Goal: Transaction & Acquisition: Obtain resource

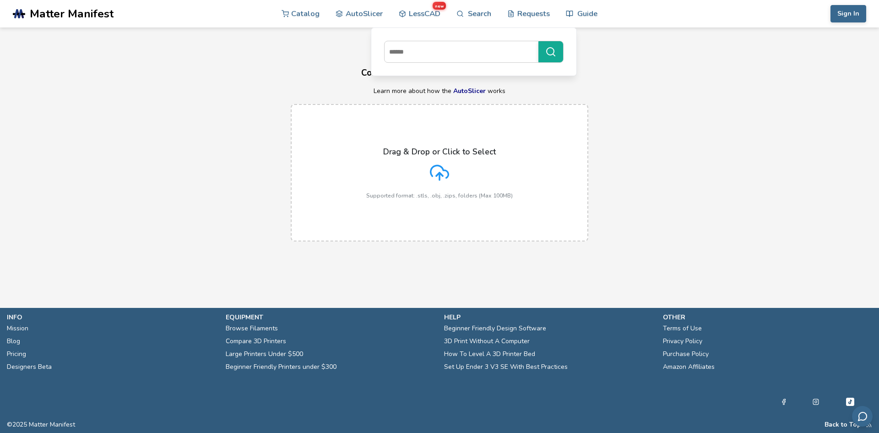
click at [457, 174] on div "Drag & Drop or Click to Select Supported format: .stls, .obj, .zips, folders (M…" at bounding box center [439, 173] width 147 height 52
click at [0, 0] on input "Drag & Drop or Click to Select Supported format: .stls, .obj, .zips, folders (M…" at bounding box center [0, 0] width 0 height 0
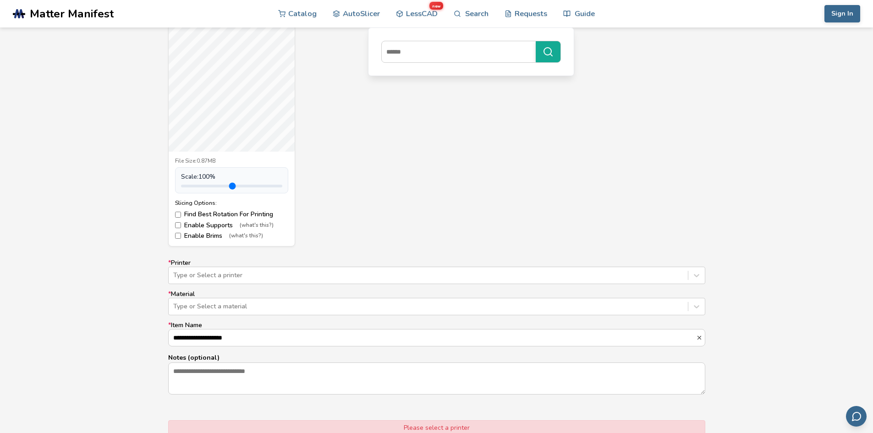
scroll to position [366, 0]
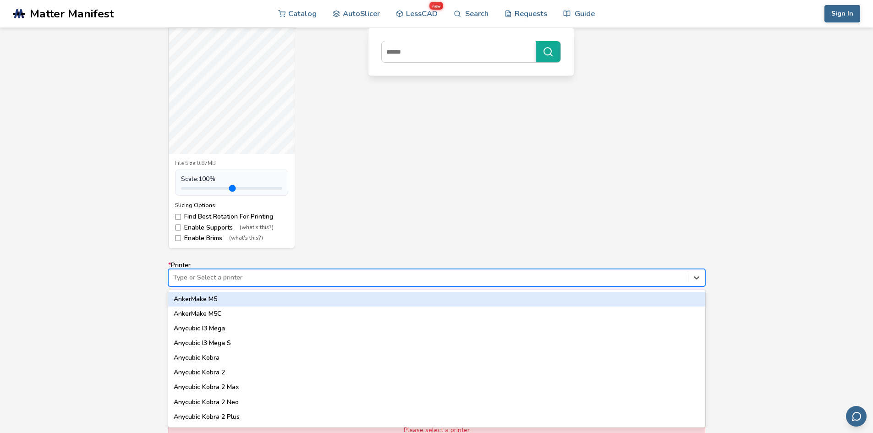
click at [202, 280] on div at bounding box center [428, 277] width 510 height 9
type input "***"
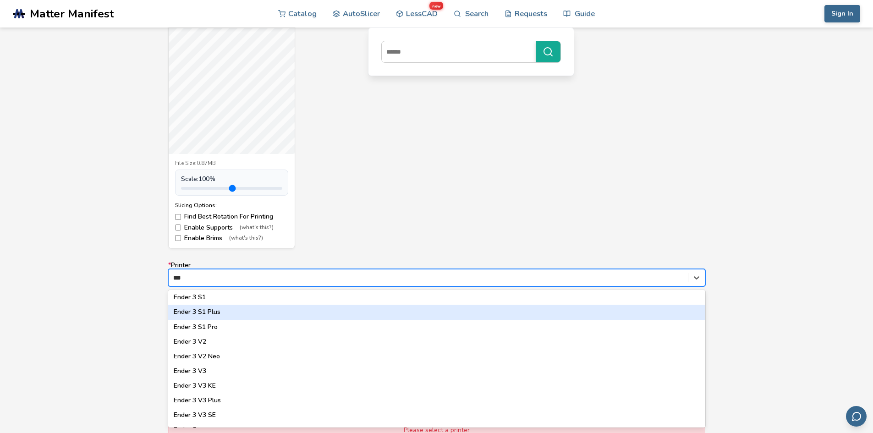
scroll to position [131, 0]
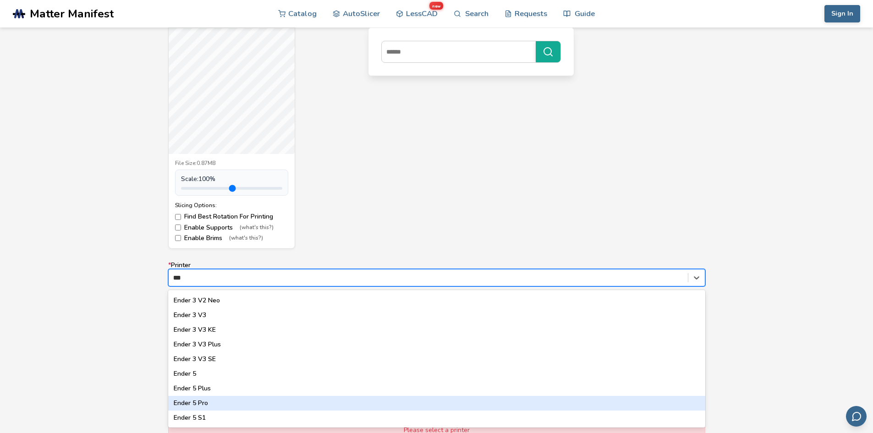
click at [206, 397] on div "Ender 5 Pro" at bounding box center [436, 403] width 537 height 15
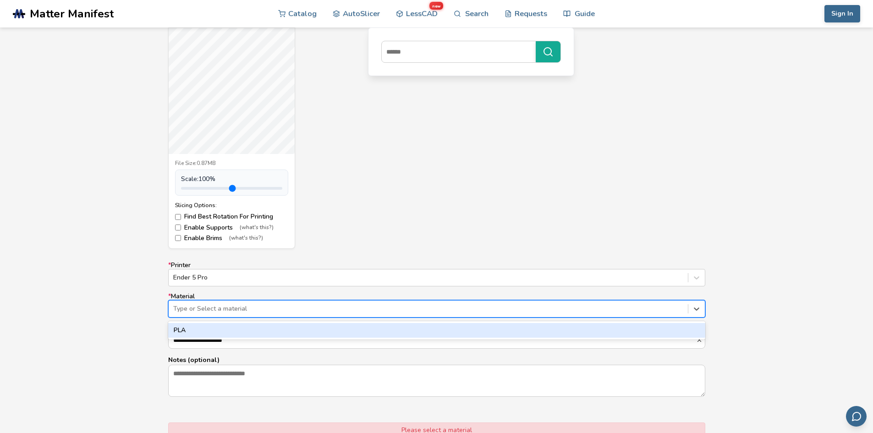
click at [214, 308] on div at bounding box center [428, 308] width 510 height 9
click at [210, 333] on div "PLA" at bounding box center [436, 330] width 537 height 15
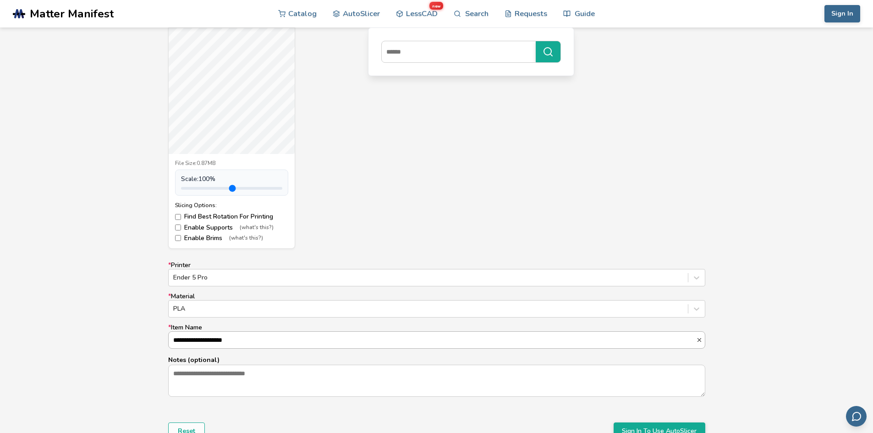
click at [213, 342] on input "**********" at bounding box center [432, 340] width 527 height 16
drag, startPoint x: 99, startPoint y: 333, endPoint x: 108, endPoint y: 333, distance: 8.7
click at [101, 333] on div "**********" at bounding box center [436, 218] width 873 height 513
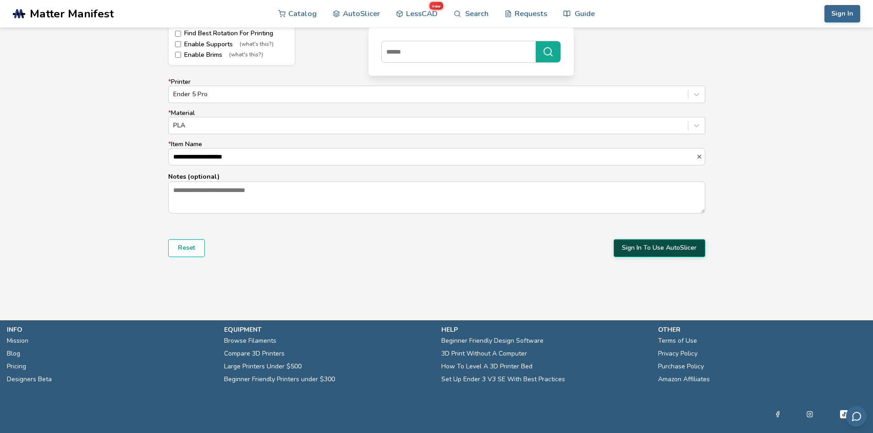
click at [643, 249] on button "Sign In To Use AutoSlicer" at bounding box center [659, 247] width 92 height 17
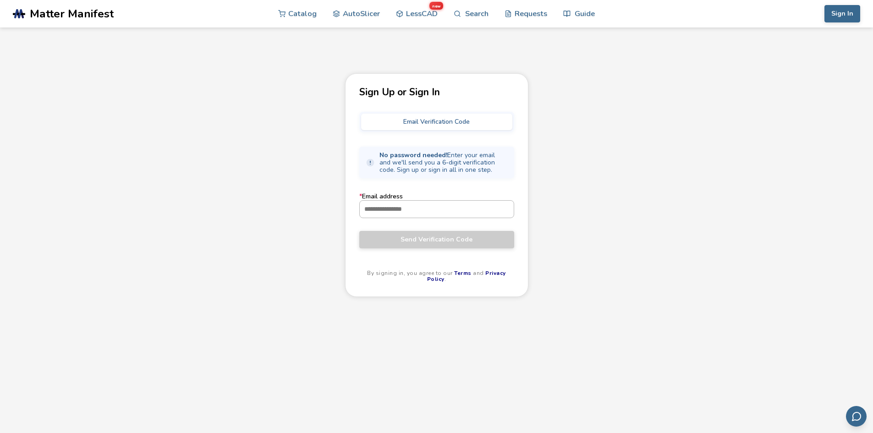
click at [425, 206] on input "* Email address" at bounding box center [437, 209] width 154 height 16
type input "**********"
click at [457, 238] on span "Send Verification Code" at bounding box center [436, 239] width 141 height 7
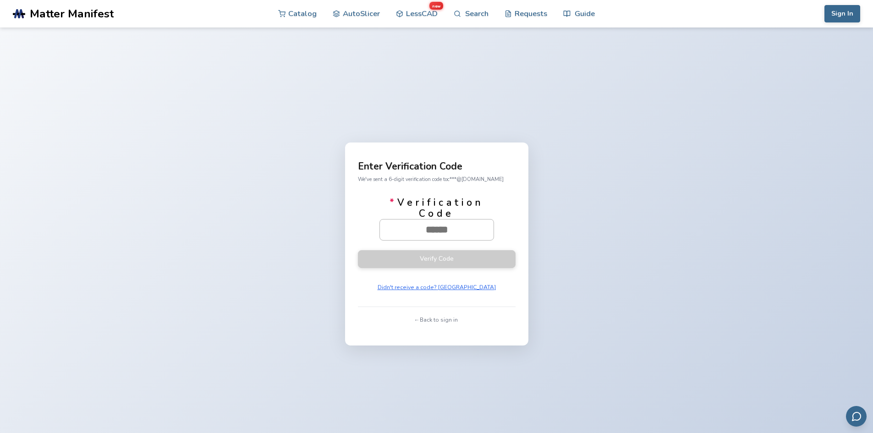
click at [453, 225] on input "* Verification Code" at bounding box center [437, 229] width 114 height 20
type input "******"
click at [358, 250] on button "Verify Code" at bounding box center [437, 259] width 158 height 18
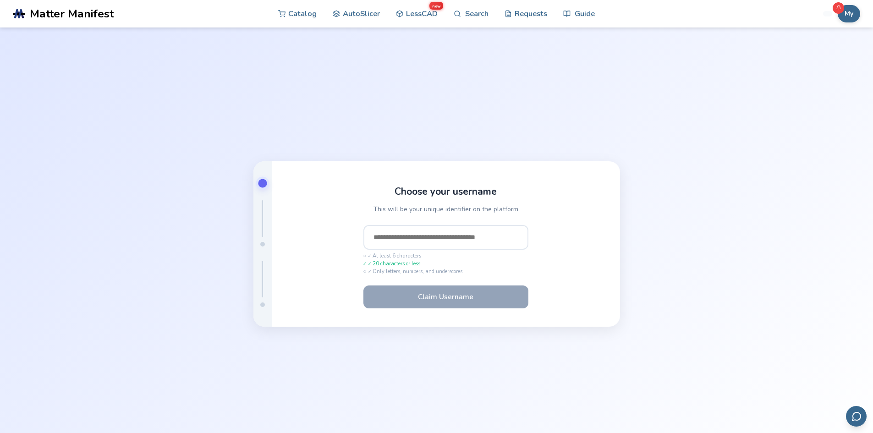
click at [437, 229] on input "text" at bounding box center [445, 237] width 165 height 25
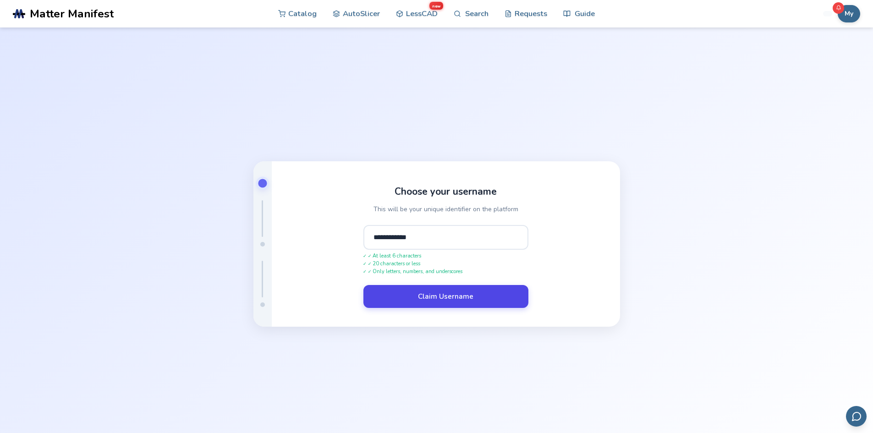
type input "**********"
click at [512, 300] on button "Claim Username" at bounding box center [445, 296] width 165 height 23
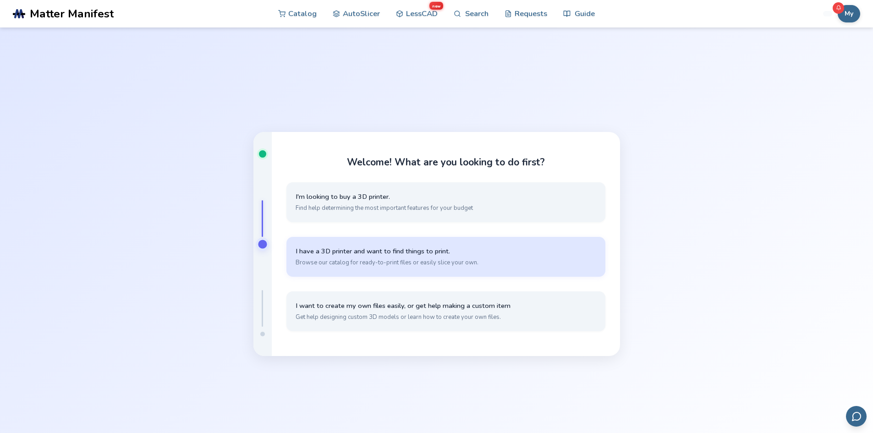
click at [398, 260] on span "Browse our catalog for ready-to-print files or easily slice your own." at bounding box center [445, 262] width 300 height 8
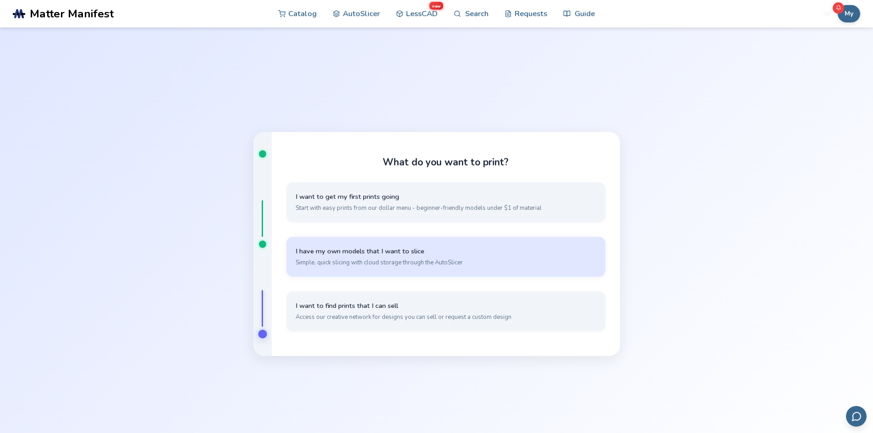
click at [393, 266] on span "Simple, quick slicing with cloud storage through the AutoSlicer" at bounding box center [445, 262] width 300 height 8
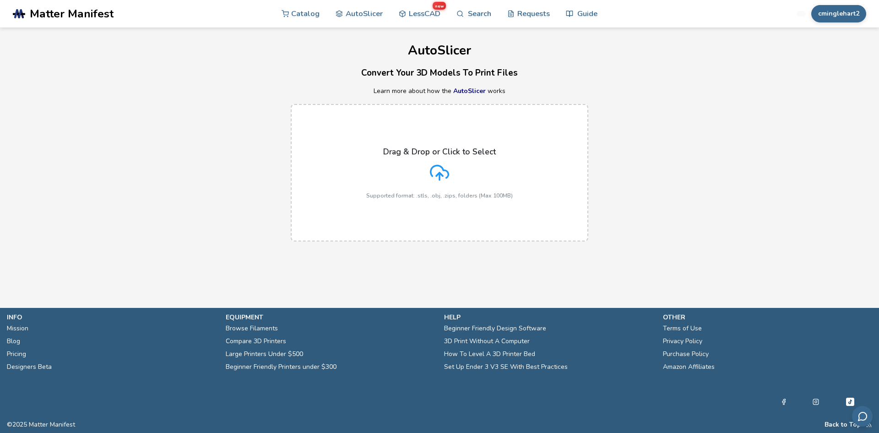
click at [435, 170] on icon at bounding box center [439, 172] width 19 height 19
click at [0, 0] on input "Drag & Drop or Click to Select Supported format: .stls, .obj, .zips, folders (M…" at bounding box center [0, 0] width 0 height 0
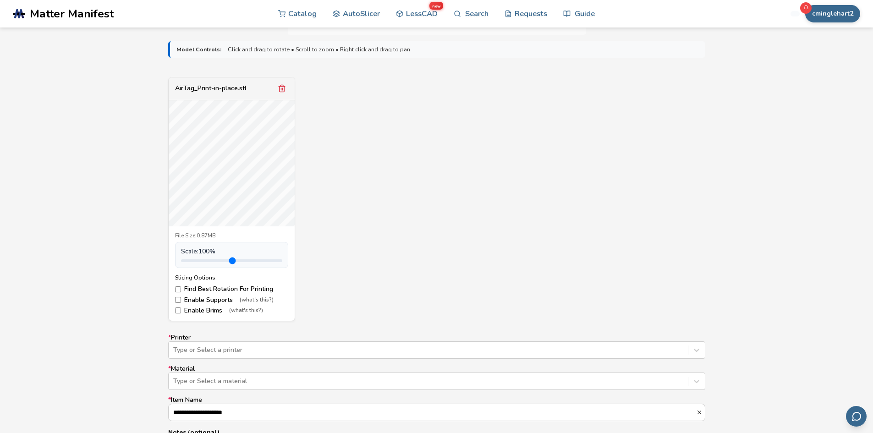
scroll to position [366, 0]
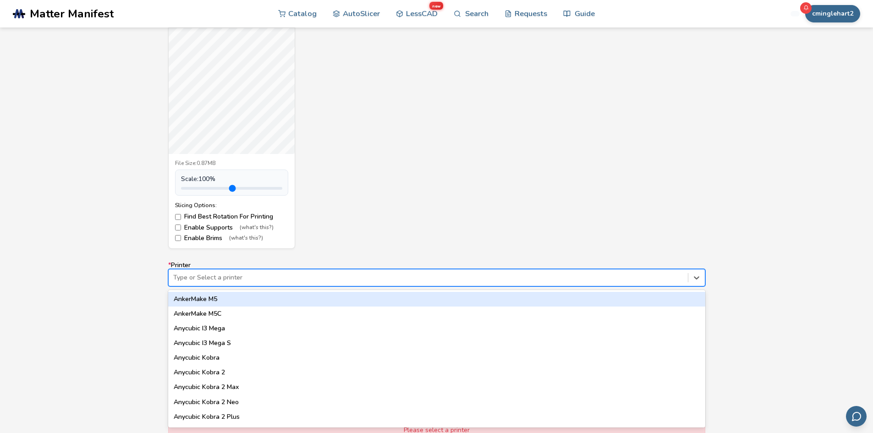
click at [279, 279] on div at bounding box center [428, 277] width 510 height 9
type input "*****"
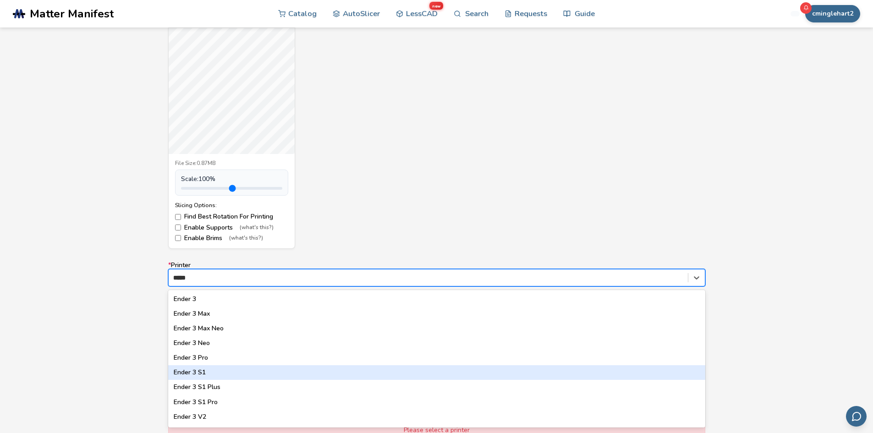
scroll to position [131, 0]
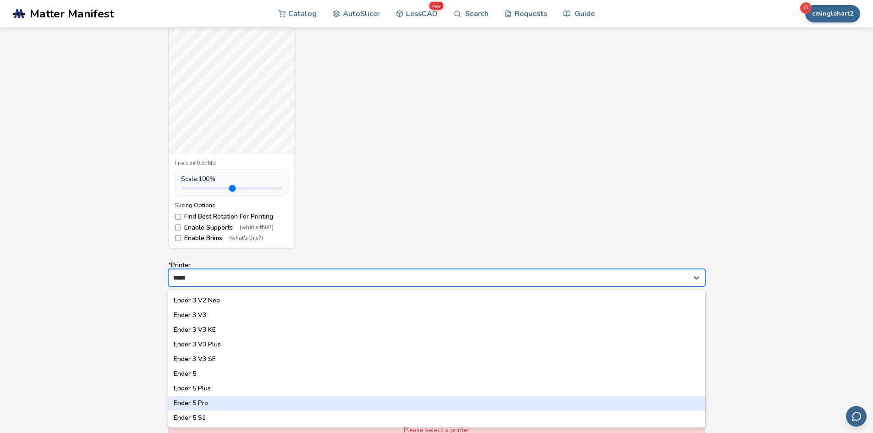
click at [214, 402] on div "Ender 5 Pro" at bounding box center [436, 403] width 537 height 15
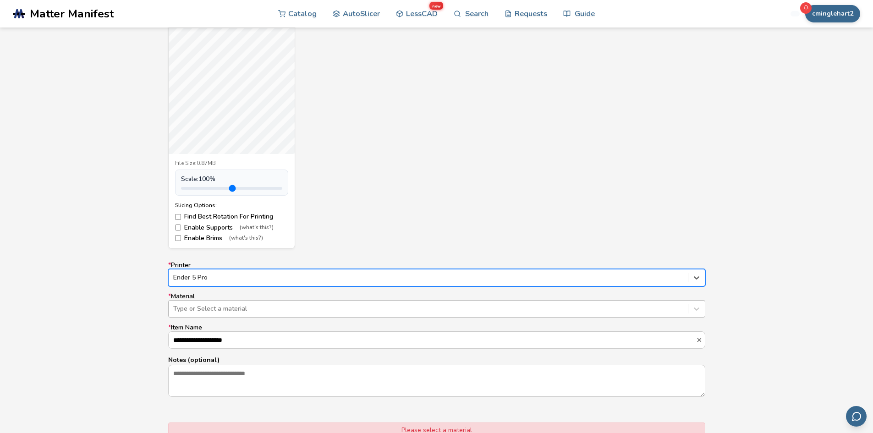
click at [209, 310] on div at bounding box center [428, 308] width 510 height 9
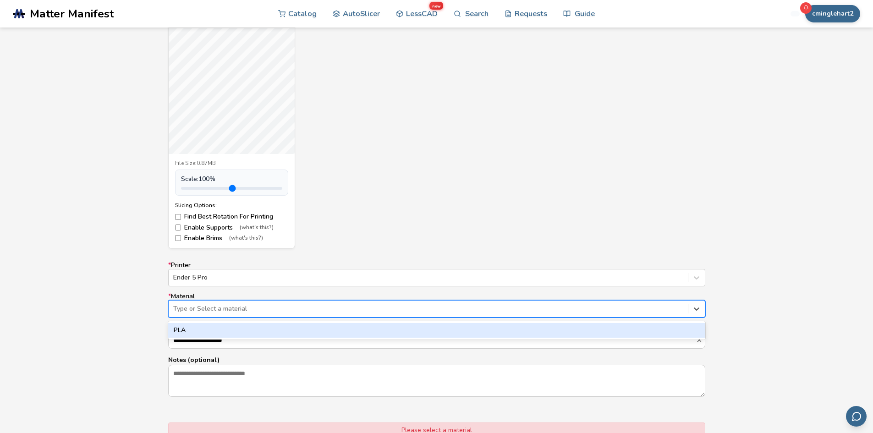
click at [200, 330] on div "PLA" at bounding box center [436, 330] width 537 height 15
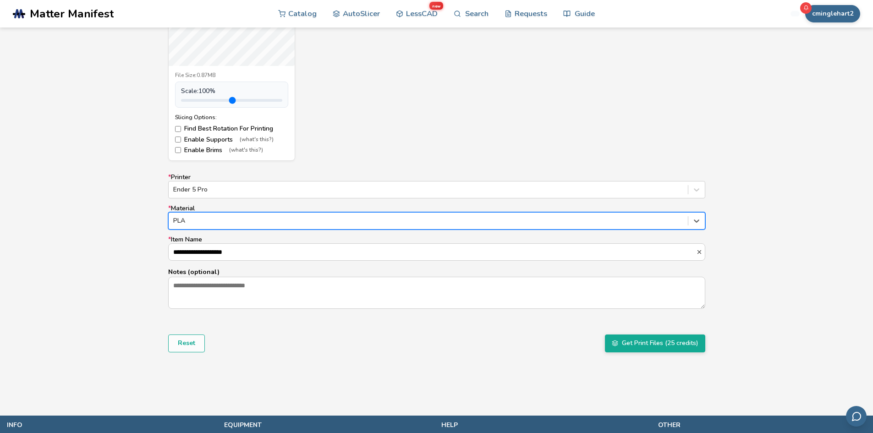
scroll to position [504, 0]
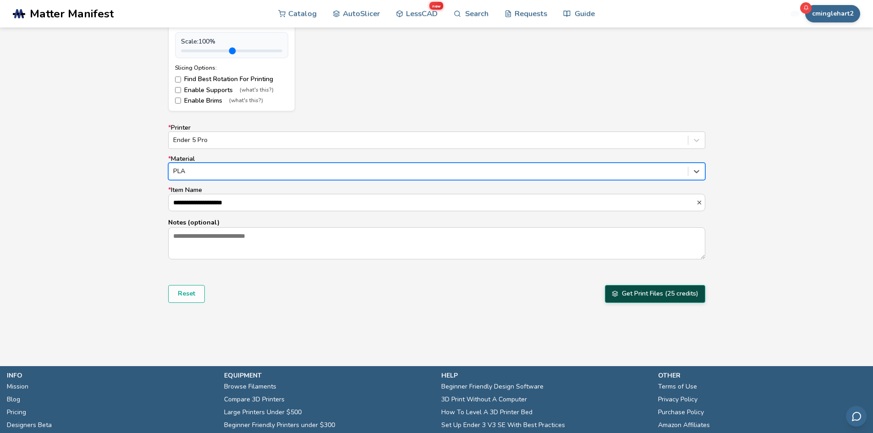
click at [673, 299] on button "Get Print Files (25 credits)" at bounding box center [655, 293] width 100 height 17
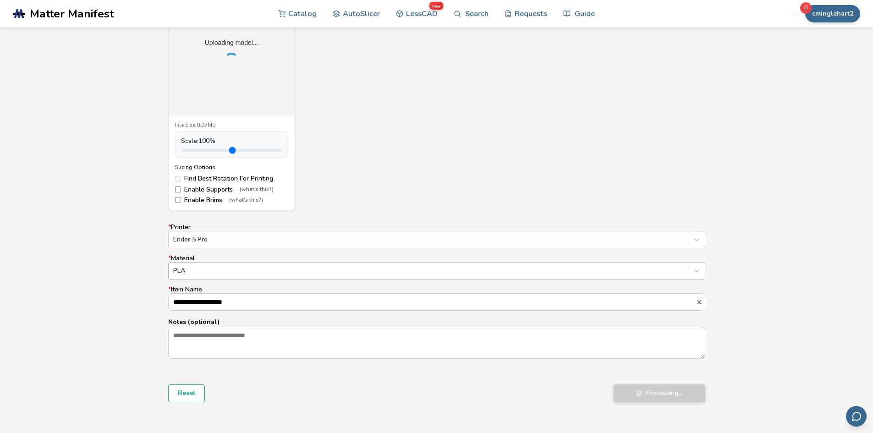
scroll to position [458, 0]
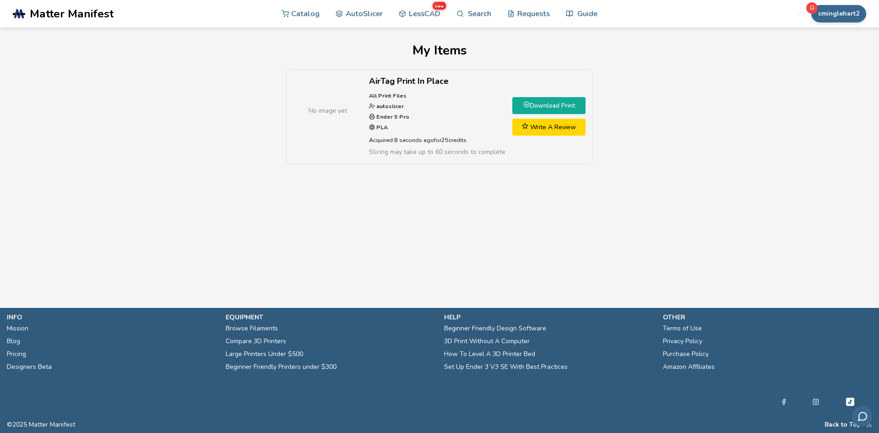
click at [553, 105] on link "Download Print" at bounding box center [549, 105] width 73 height 17
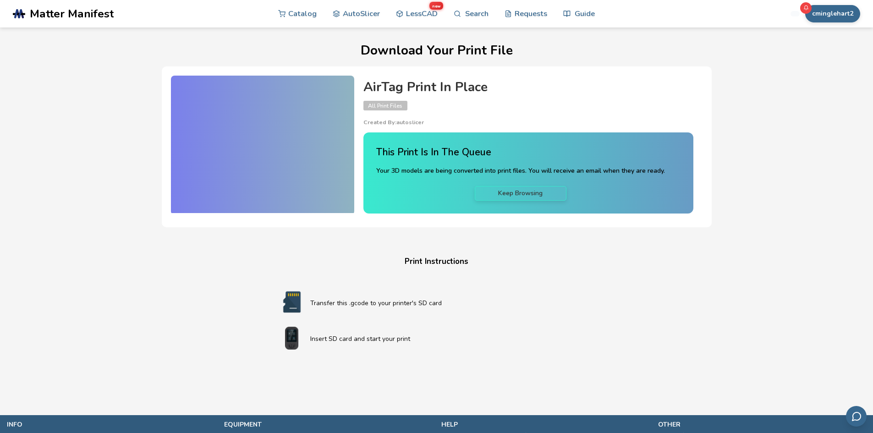
click at [635, 314] on div "Download Your Print File AirTag Print In Place All Print Files Created By: auto…" at bounding box center [436, 203] width 838 height 319
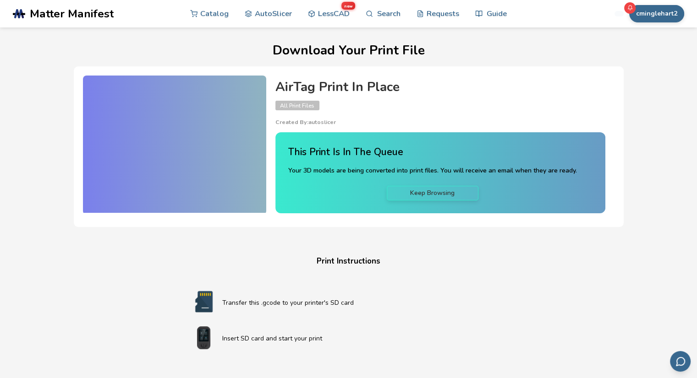
click at [340, 89] on h4 "AirTag Print In Place" at bounding box center [440, 87] width 330 height 14
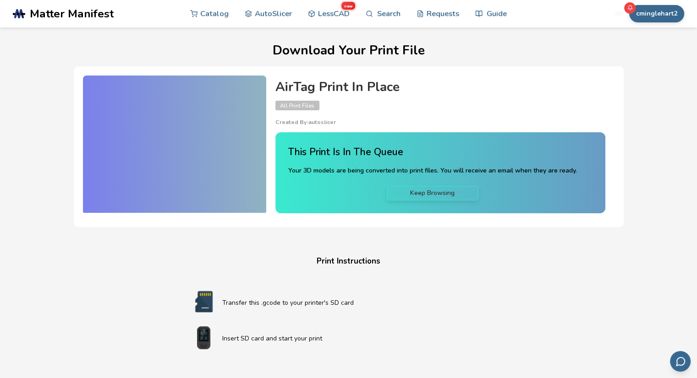
click at [363, 60] on div "Download Your Print File AirTag Print In Place All Print Files Created By: auto…" at bounding box center [348, 203] width 669 height 319
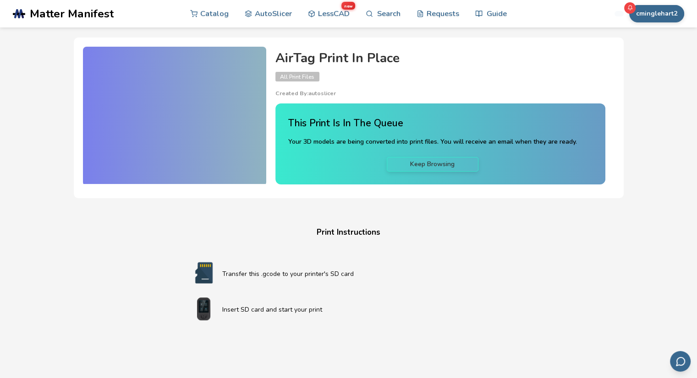
scroll to position [29, 0]
click at [291, 269] on p "Transfer this .gcode to your printer's SD card" at bounding box center [366, 274] width 289 height 10
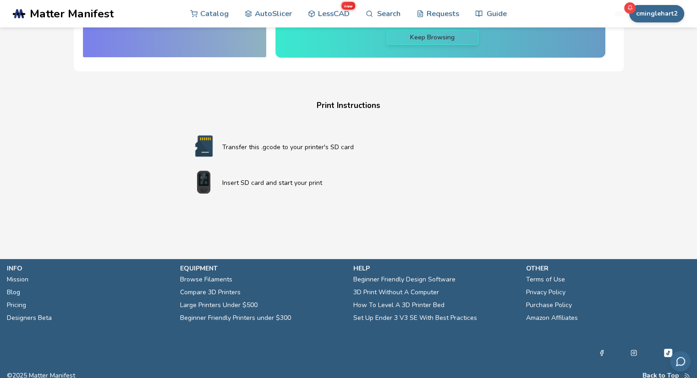
click at [248, 180] on p "Insert SD card and start your print" at bounding box center [366, 183] width 289 height 10
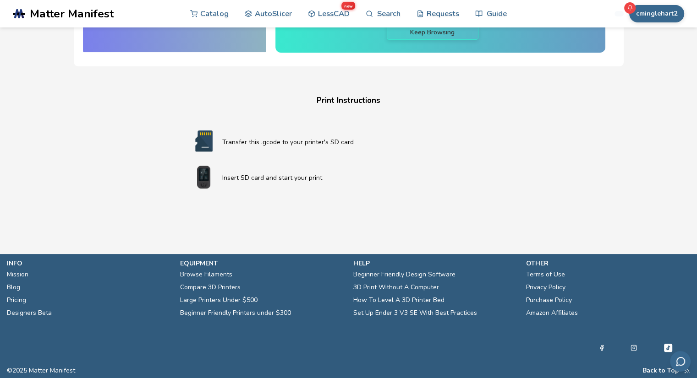
scroll to position [116, 0]
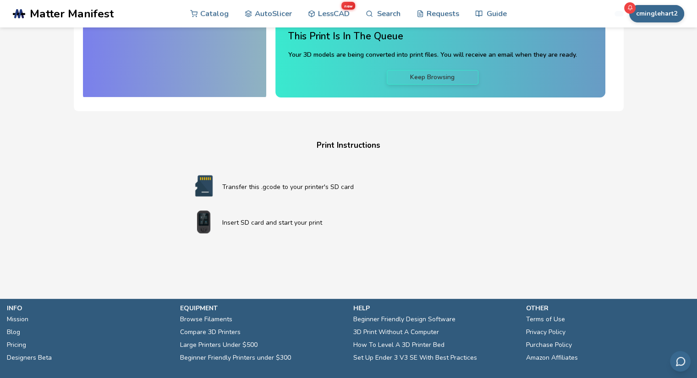
click at [255, 182] on p "Transfer this .gcode to your printer's SD card" at bounding box center [366, 187] width 289 height 10
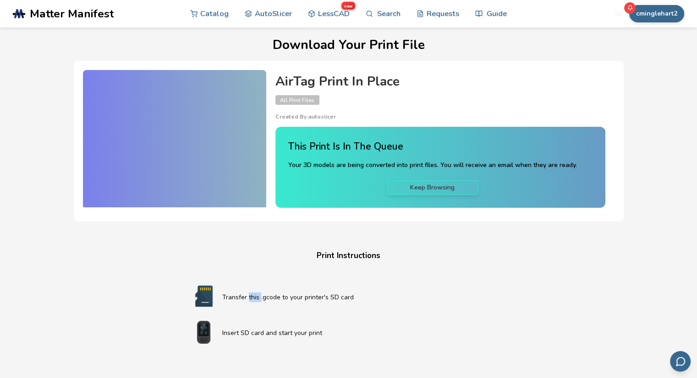
scroll to position [6, 0]
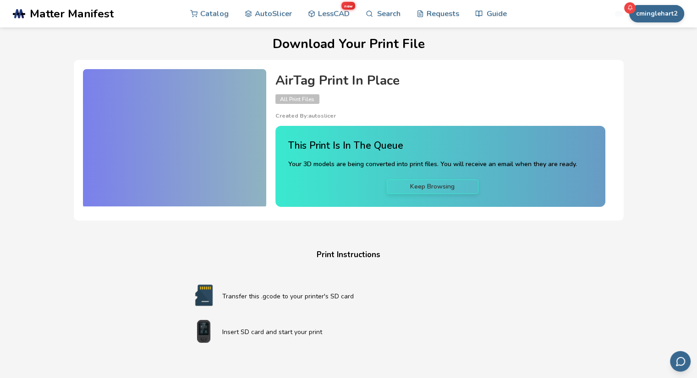
click at [357, 148] on h4 "This Print Is In The Queue" at bounding box center [432, 146] width 289 height 14
click at [405, 180] on link "Keep Browsing" at bounding box center [433, 187] width 92 height 15
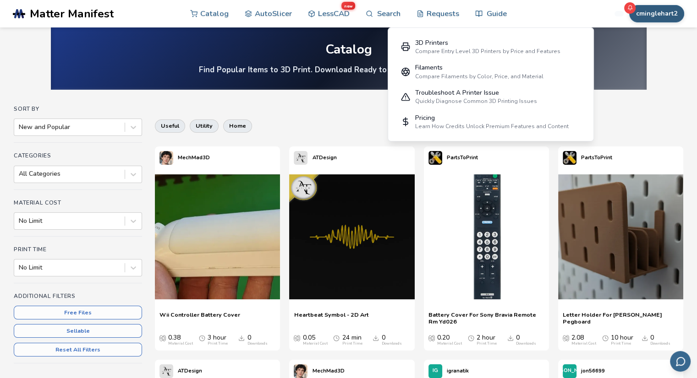
click at [645, 16] on button "cminglehart2" at bounding box center [656, 13] width 55 height 17
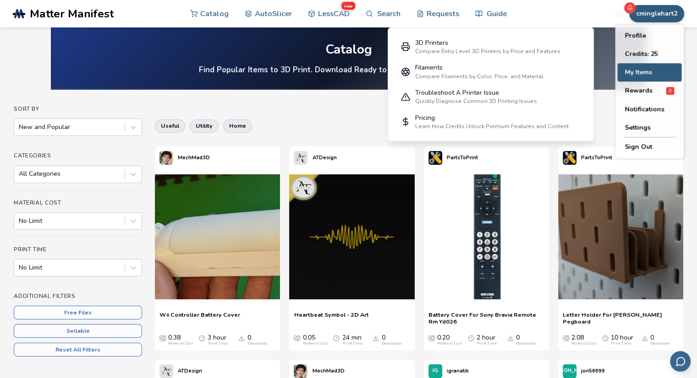
click at [642, 76] on button "My Items" at bounding box center [649, 72] width 64 height 18
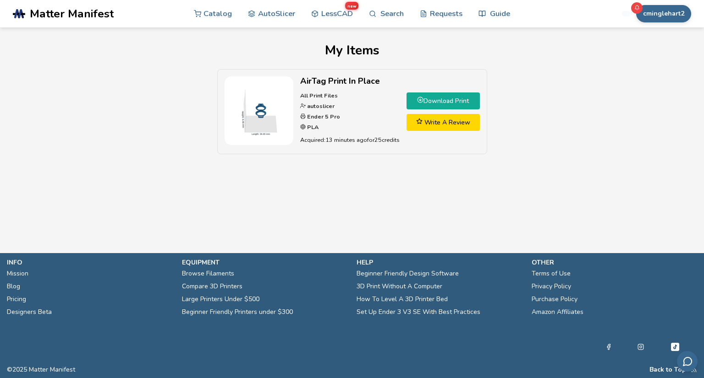
click at [420, 97] on icon at bounding box center [420, 100] width 6 height 6
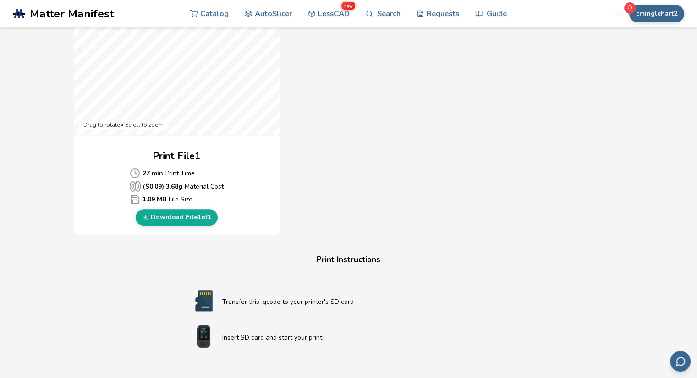
scroll to position [381, 0]
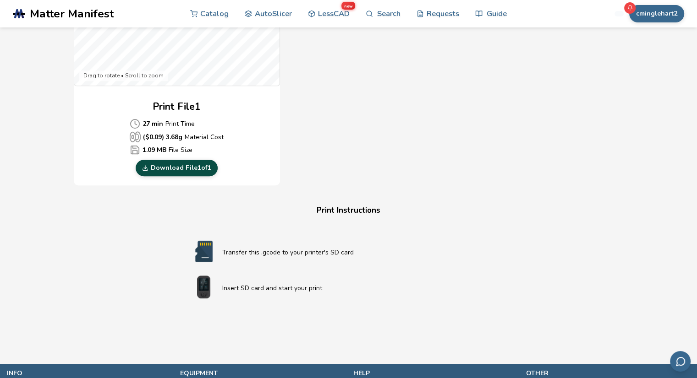
click at [183, 171] on link "Download File 1 of 1" at bounding box center [177, 168] width 82 height 16
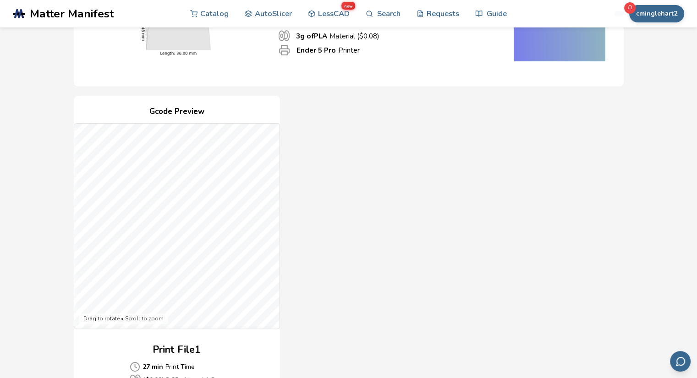
scroll to position [0, 0]
